Goal: Find specific page/section: Find specific page/section

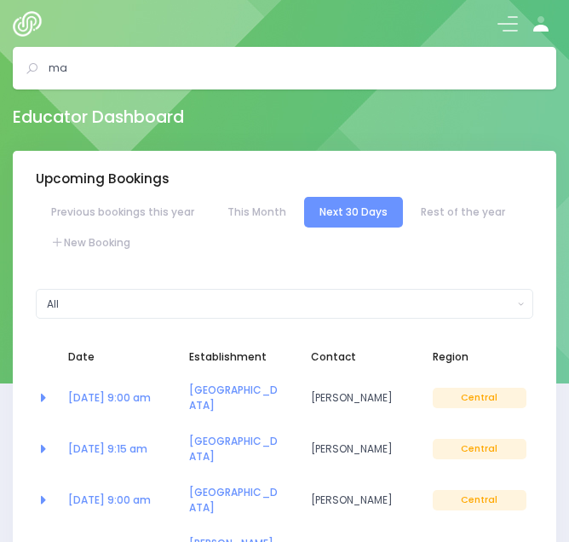
select select "5"
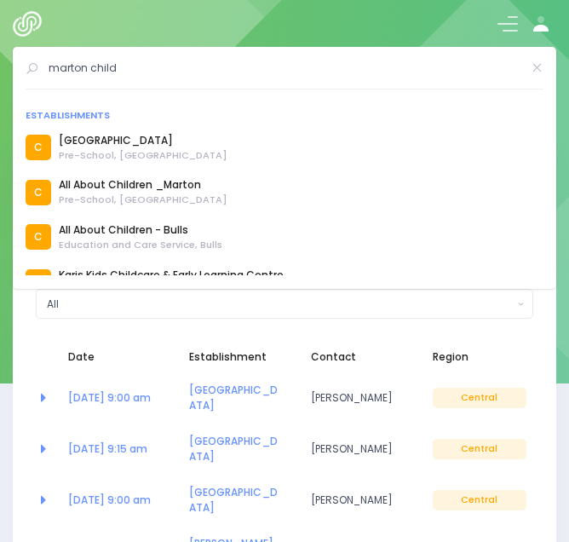
scroll to position [332, 0]
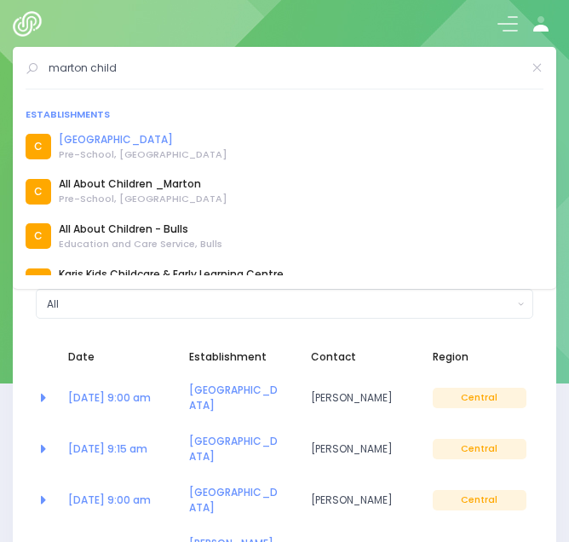
type input "marton child"
click at [134, 136] on link "[GEOGRAPHIC_DATA]" at bounding box center [143, 139] width 169 height 15
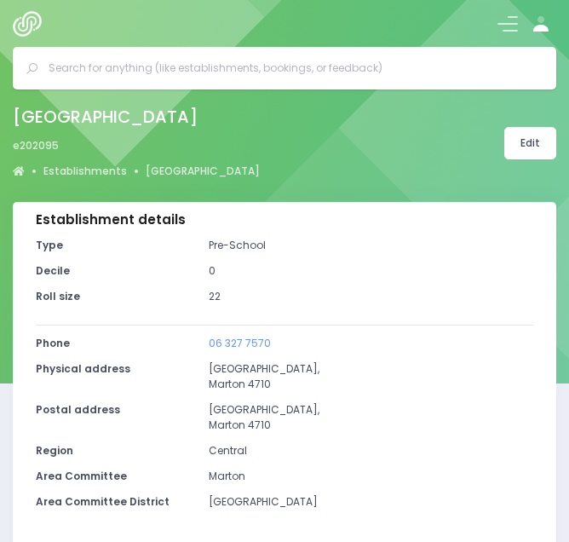
select select "5"
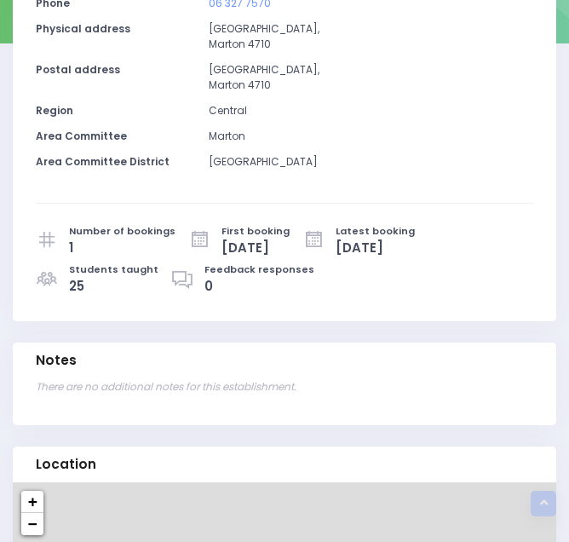
scroll to position [341, 0]
